Goal: Transaction & Acquisition: Download file/media

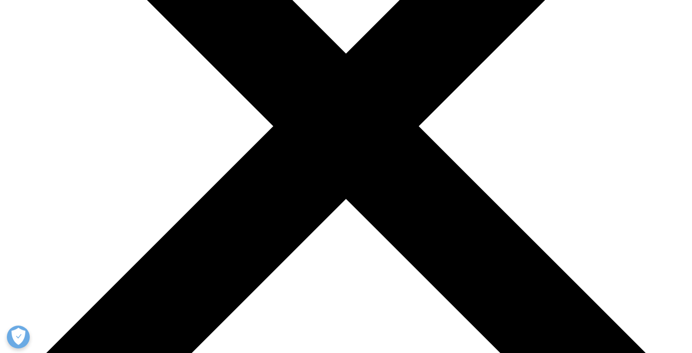
scroll to position [231, 0]
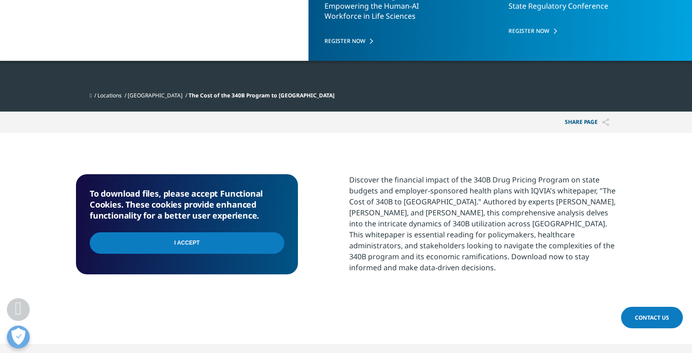
click at [229, 233] on input "I Accept" at bounding box center [187, 244] width 195 height 22
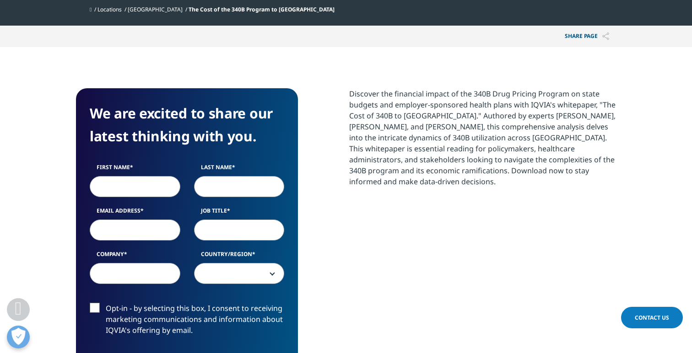
scroll to position [315, 0]
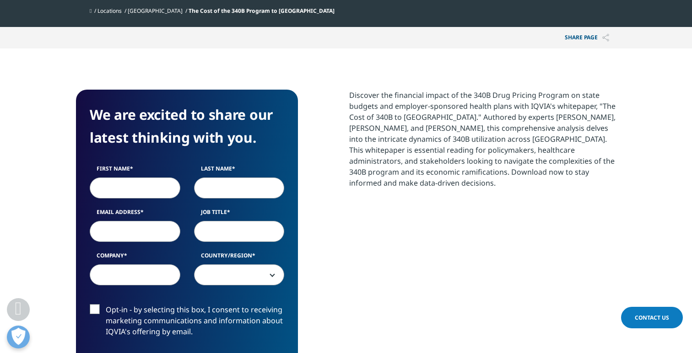
click at [143, 178] on input "First Name" at bounding box center [135, 188] width 91 height 21
type input "[PERSON_NAME]"
type input "[PERSON_NAME][EMAIL_ADDRESS][DOMAIN_NAME]"
type input "Dirigo Strategic Communications"
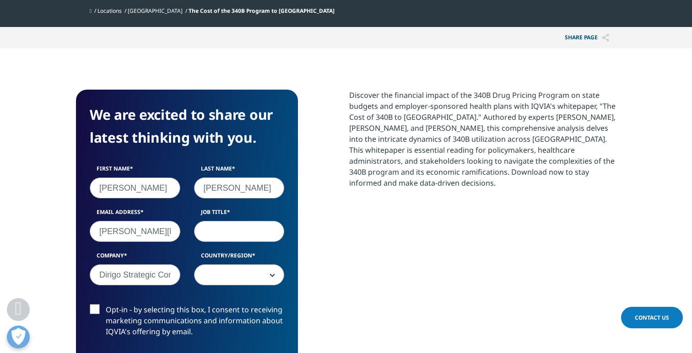
select select "[GEOGRAPHIC_DATA]"
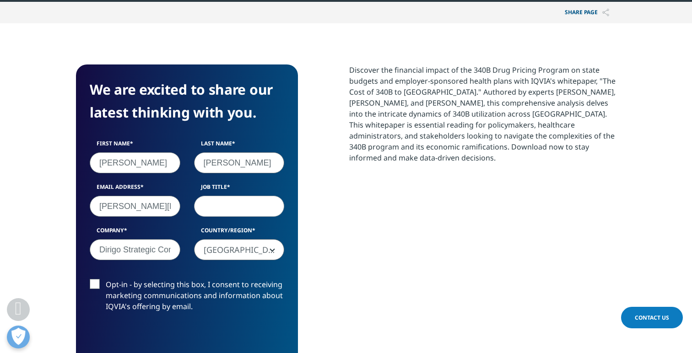
scroll to position [341, 0]
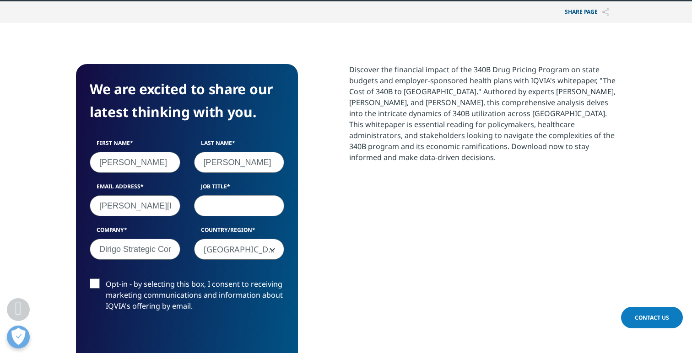
click at [232, 195] on input "Job Title" at bounding box center [239, 205] width 91 height 21
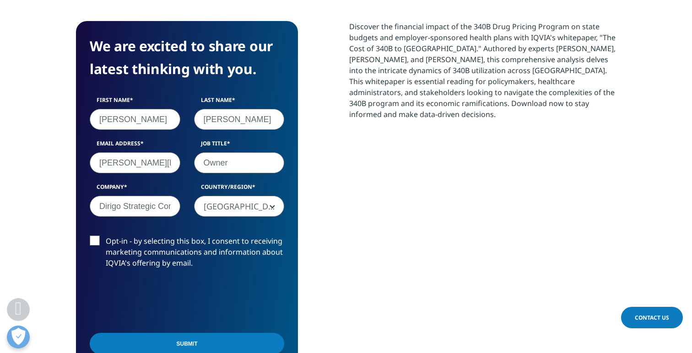
scroll to position [391, 0]
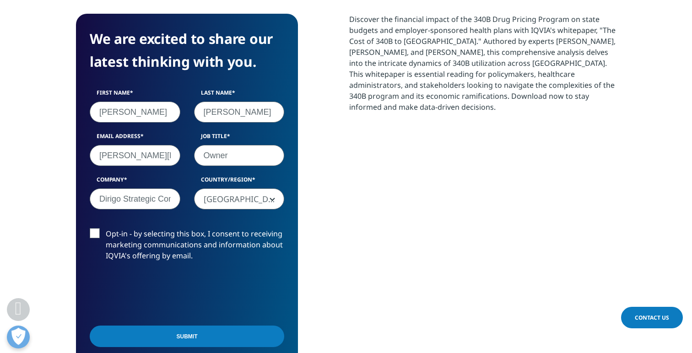
type input "Owner"
click at [189, 326] on input "Submit" at bounding box center [187, 337] width 195 height 22
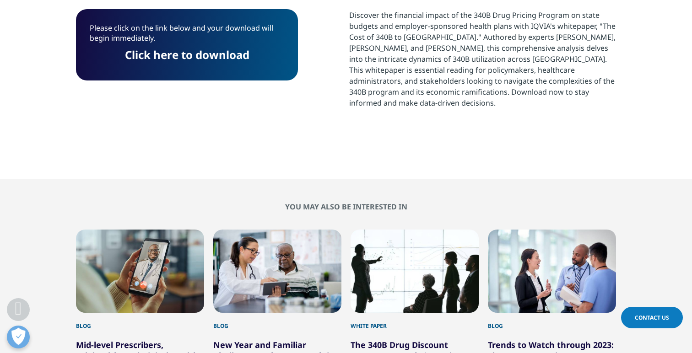
scroll to position [371, 0]
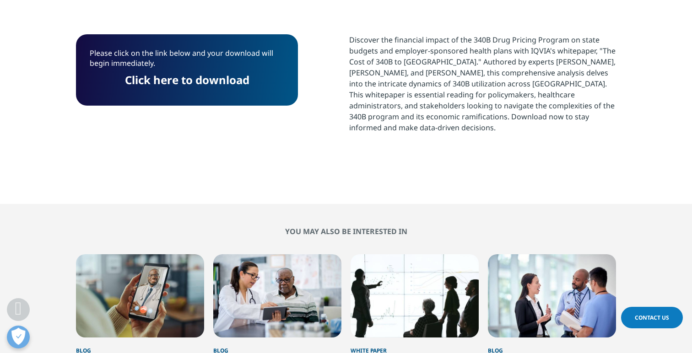
click at [181, 48] on p "Please click on the link below and your download will begin immediately." at bounding box center [187, 61] width 195 height 27
click at [181, 72] on link "Click here to download" at bounding box center [187, 79] width 125 height 15
